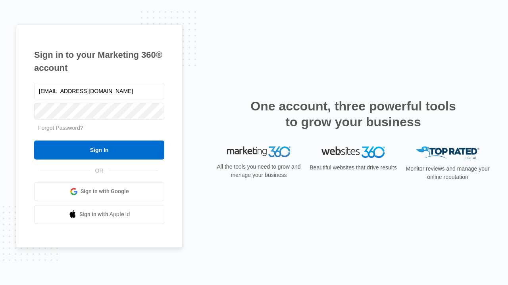
type input "[EMAIL_ADDRESS][DOMAIN_NAME]"
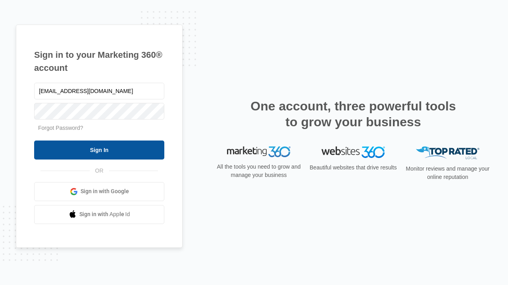
click at [99, 150] on input "Sign In" at bounding box center [99, 150] width 130 height 19
